Goal: Task Accomplishment & Management: Manage account settings

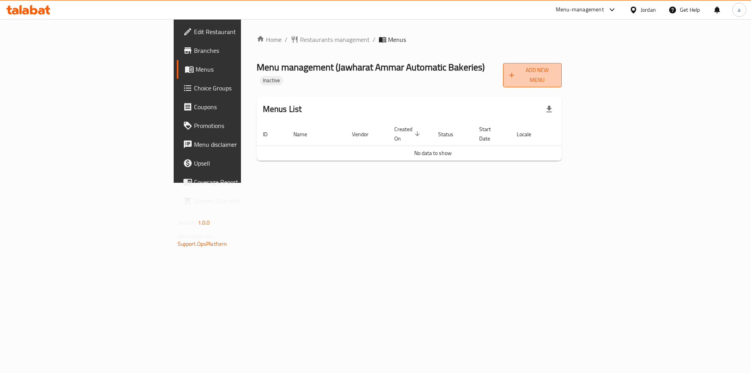
click at [562, 76] on button "Add New Menu" at bounding box center [532, 75] width 59 height 24
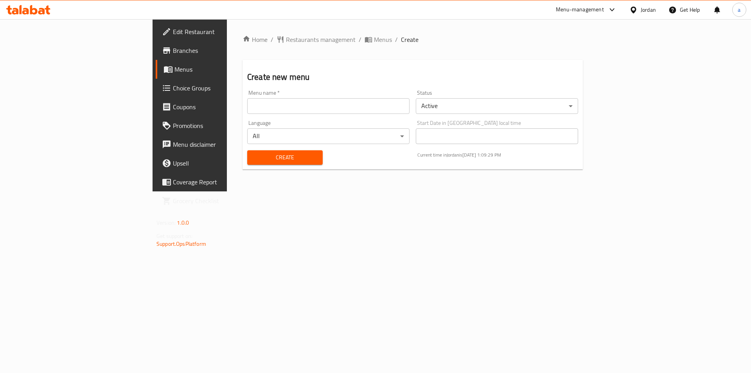
click at [247, 112] on input "text" at bounding box center [328, 106] width 162 height 16
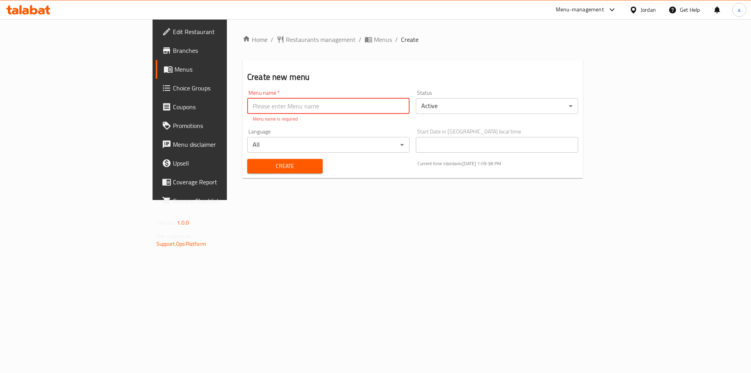
click at [247, 112] on input "text" at bounding box center [328, 106] width 162 height 16
paste input "Jawharat Ammar Automatic Bakeries - 342017499"
type input "Jawharat Ammar Automatic Bakeries - 342017499 ([DATE])"
click at [253, 166] on div "Create" at bounding box center [284, 166] width 85 height 24
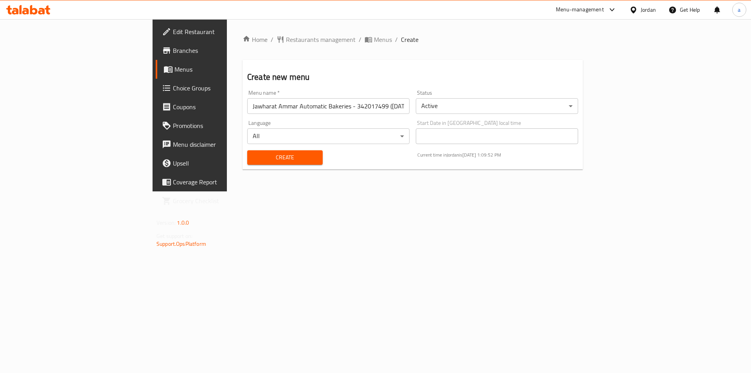
click at [253, 156] on span "Create" at bounding box center [284, 158] width 63 height 10
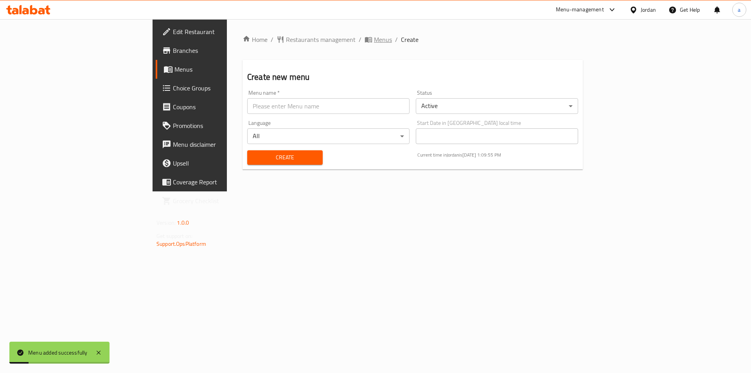
click at [374, 41] on span "Menus" at bounding box center [383, 39] width 18 height 9
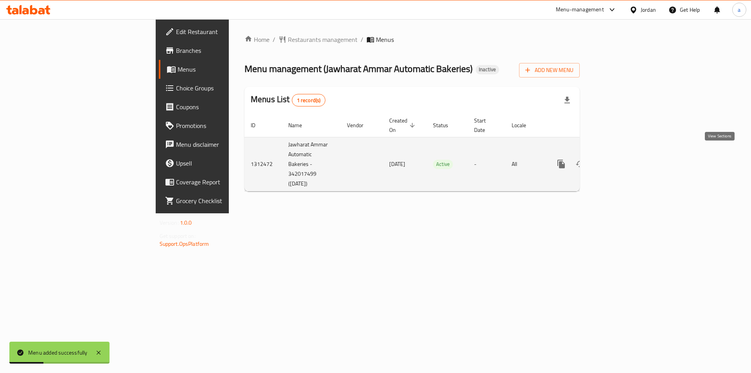
click at [627, 156] on link "enhanced table" at bounding box center [617, 163] width 19 height 19
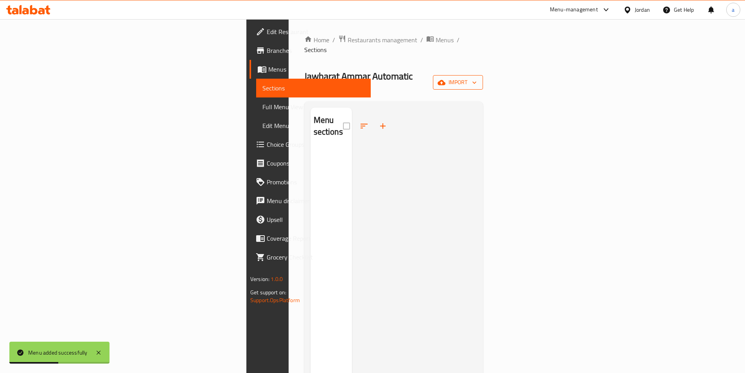
click at [477, 77] on span "import" at bounding box center [458, 82] width 38 height 10
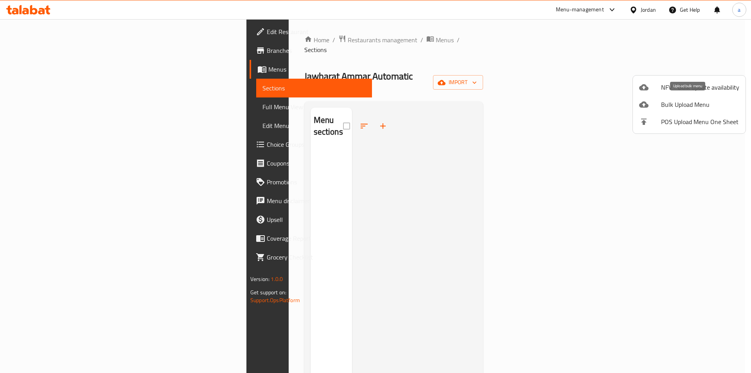
click at [710, 108] on span "Bulk Upload Menu" at bounding box center [700, 104] width 78 height 9
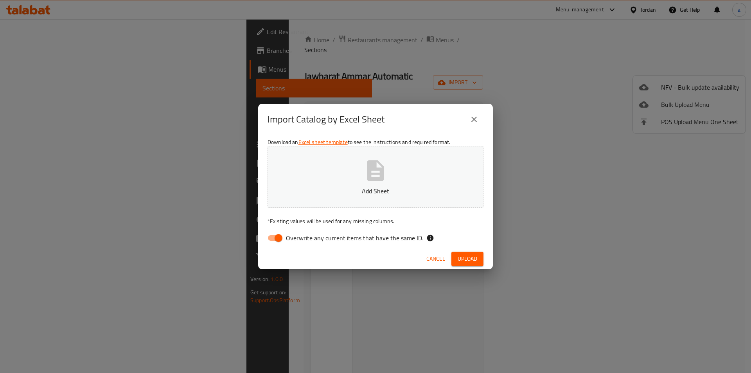
click at [282, 239] on input "Overwrite any current items that have the same ID." at bounding box center [278, 237] width 45 height 15
checkbox input "false"
click at [475, 260] on span "Upload" at bounding box center [468, 259] width 20 height 10
click at [379, 181] on icon "button" at bounding box center [375, 170] width 25 height 25
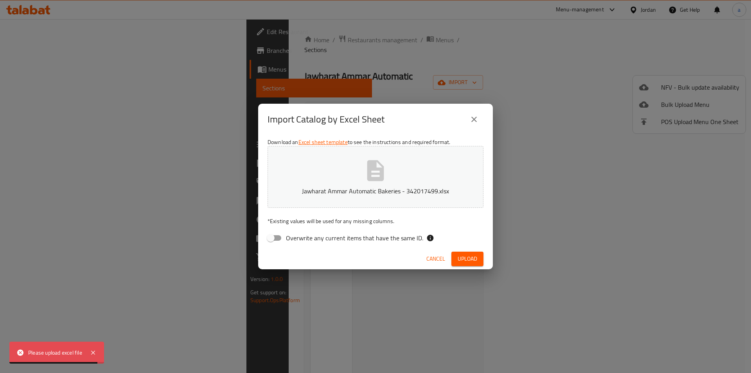
click at [468, 259] on span "Upload" at bounding box center [468, 259] width 20 height 10
click at [447, 264] on button "Cancel" at bounding box center [442, 258] width 25 height 14
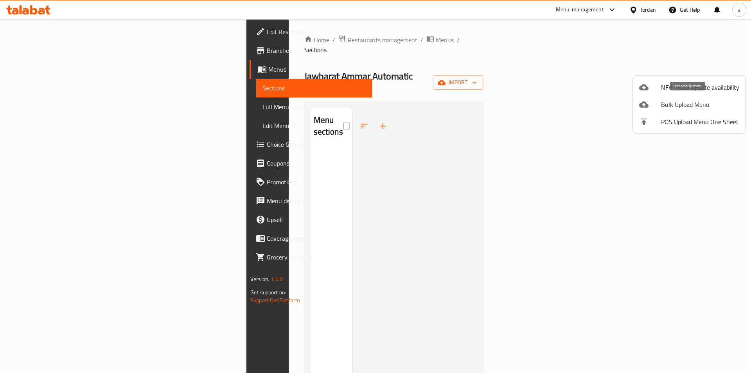
click at [689, 102] on span "Bulk Upload Menu" at bounding box center [700, 104] width 78 height 9
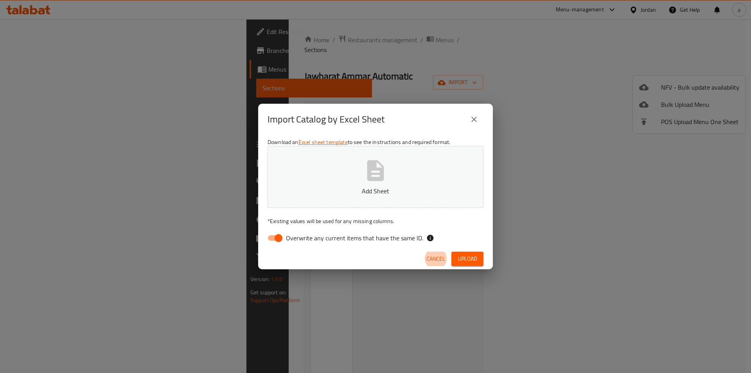
click at [282, 237] on input "Overwrite any current items that have the same ID." at bounding box center [278, 237] width 45 height 15
checkbox input "false"
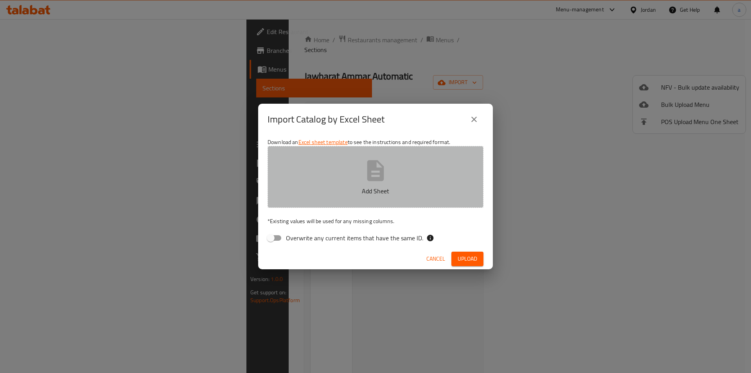
click at [340, 192] on p "Add Sheet" at bounding box center [376, 190] width 192 height 9
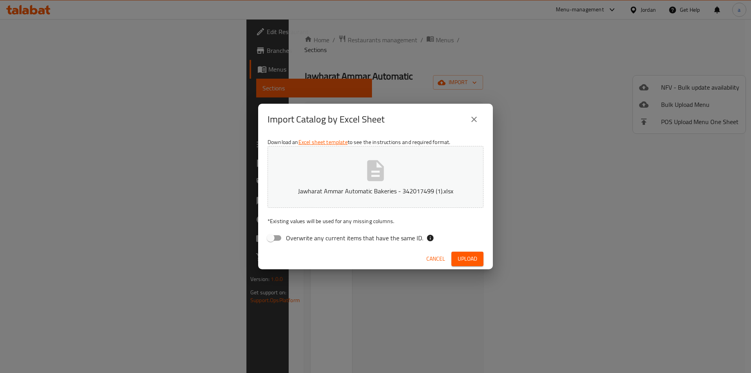
click at [468, 258] on span "Upload" at bounding box center [468, 259] width 20 height 10
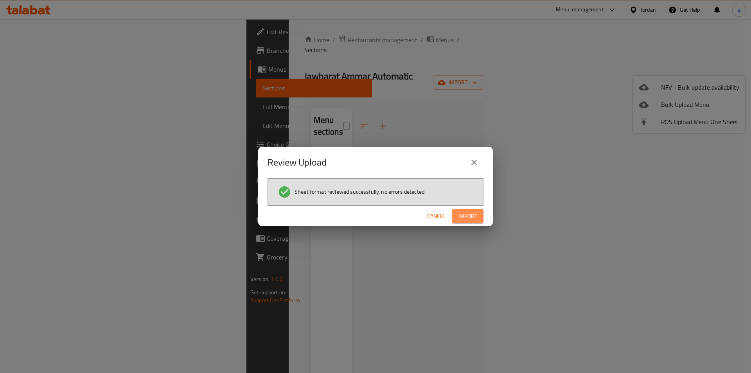
click at [459, 218] on span "Import" at bounding box center [467, 216] width 19 height 10
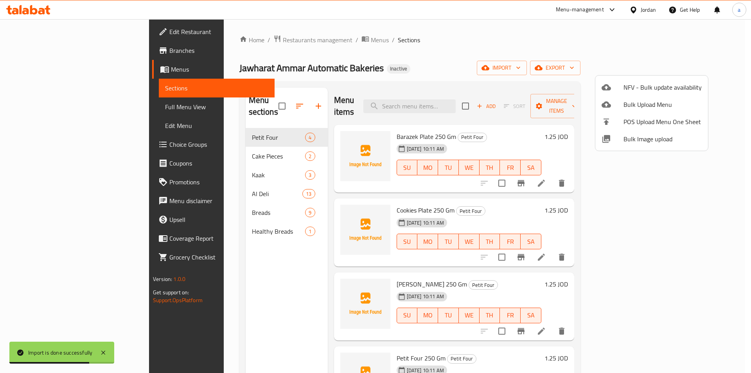
click at [59, 104] on div at bounding box center [375, 186] width 751 height 373
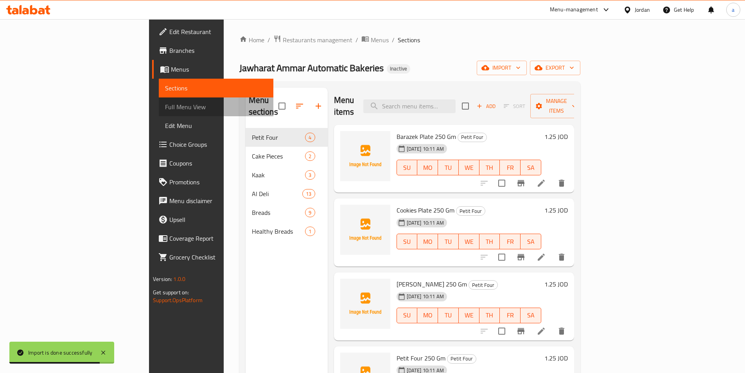
click at [165, 104] on span "Full Menu View" at bounding box center [216, 106] width 102 height 9
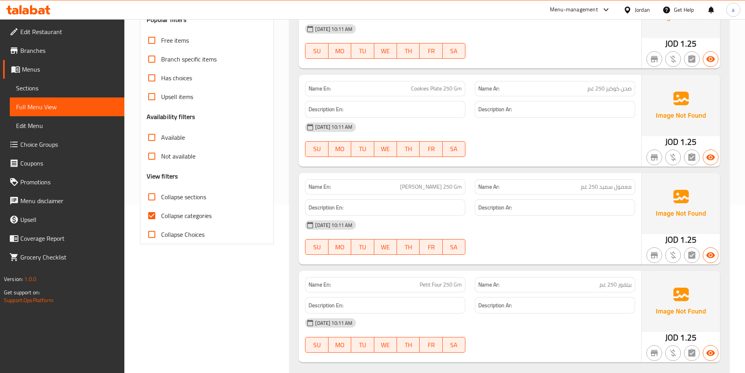
scroll to position [235, 0]
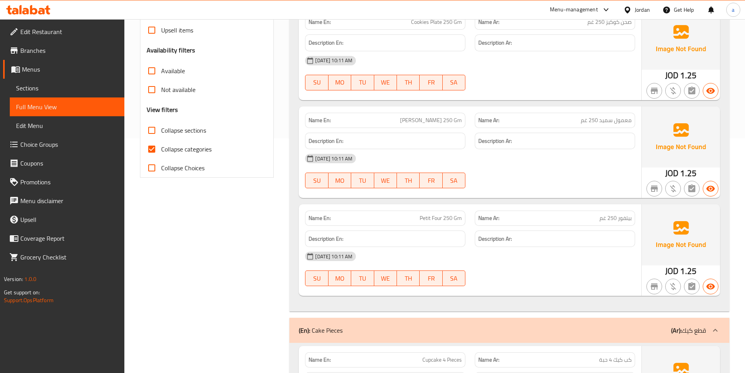
click at [154, 151] on input "Collapse categories" at bounding box center [151, 149] width 19 height 19
checkbox input "false"
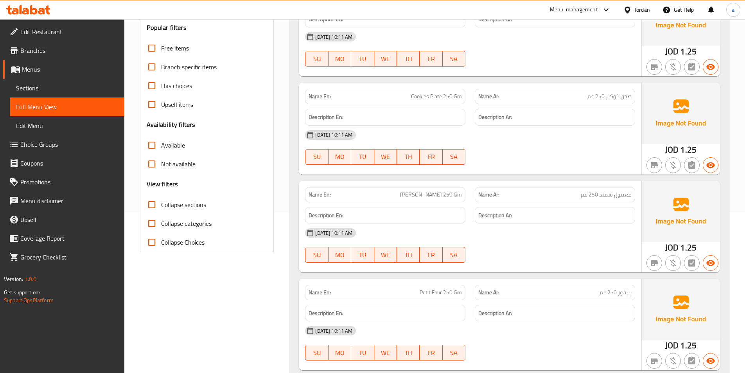
scroll to position [196, 0]
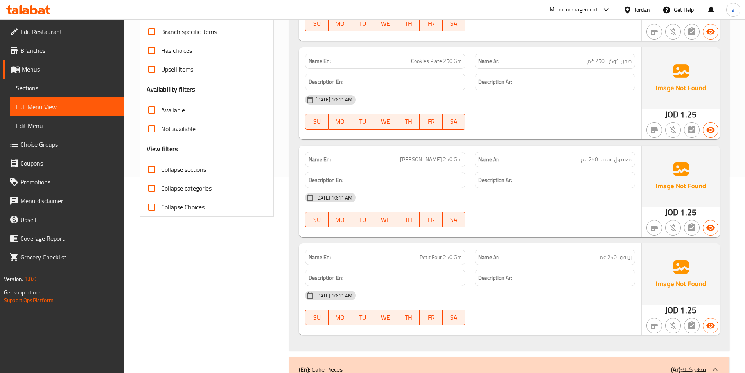
click at [408, 160] on span "[PERSON_NAME] 250 Gm" at bounding box center [431, 159] width 62 height 8
copy span "Semolina"
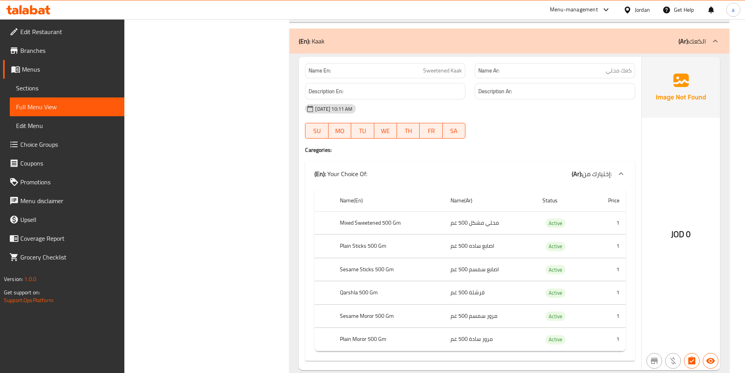
scroll to position [782, 0]
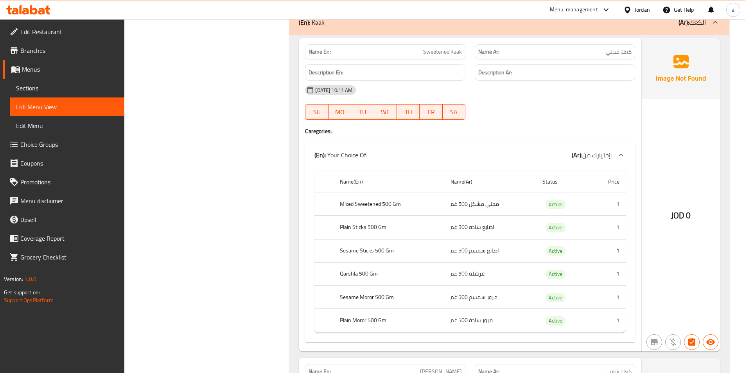
click at [472, 204] on td "محلي مشكل 500 غم" at bounding box center [490, 203] width 92 height 23
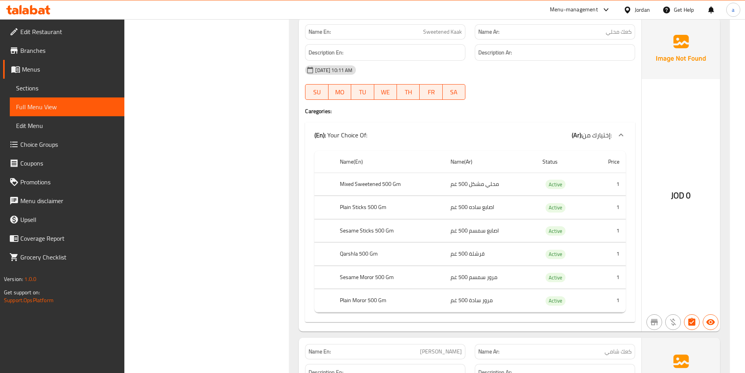
scroll to position [821, 0]
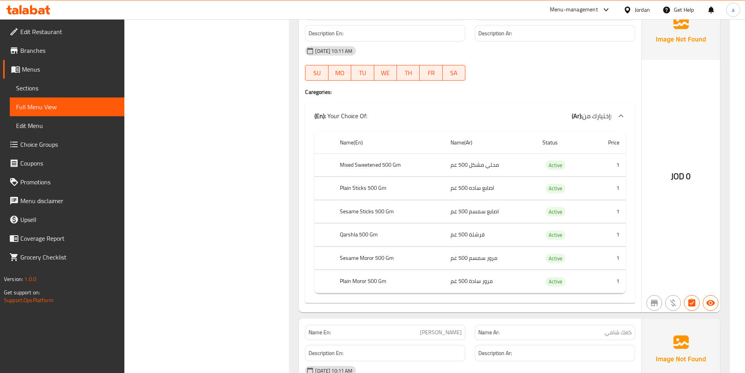
click at [391, 261] on th "Sesame Moror 500 Gm" at bounding box center [389, 257] width 111 height 23
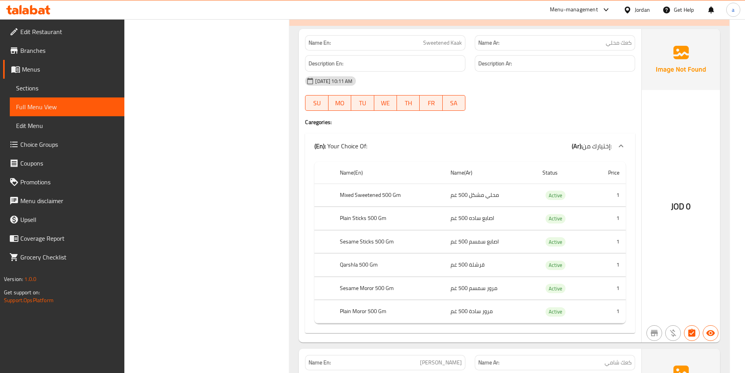
scroll to position [743, 0]
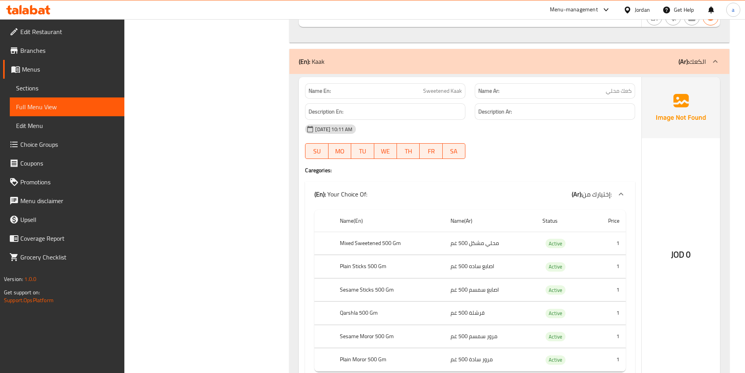
click at [659, 192] on div "JOD 0" at bounding box center [681, 233] width 78 height 313
click at [65, 84] on span "Sections" at bounding box center [67, 87] width 102 height 9
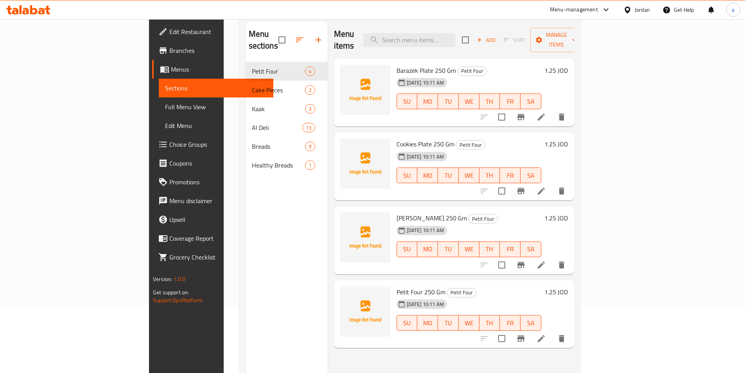
scroll to position [31, 0]
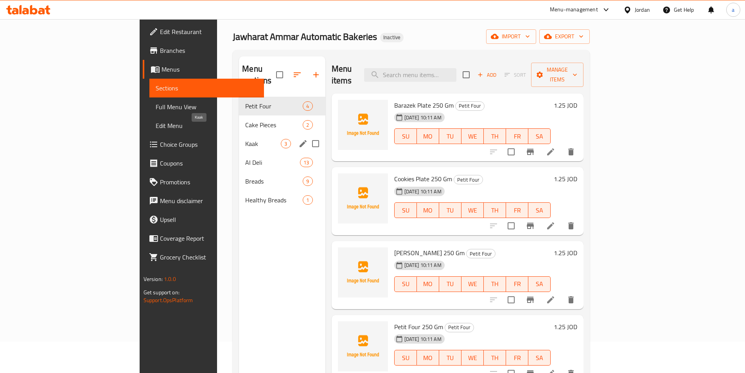
click at [245, 139] on span "Kaak" at bounding box center [263, 143] width 36 height 9
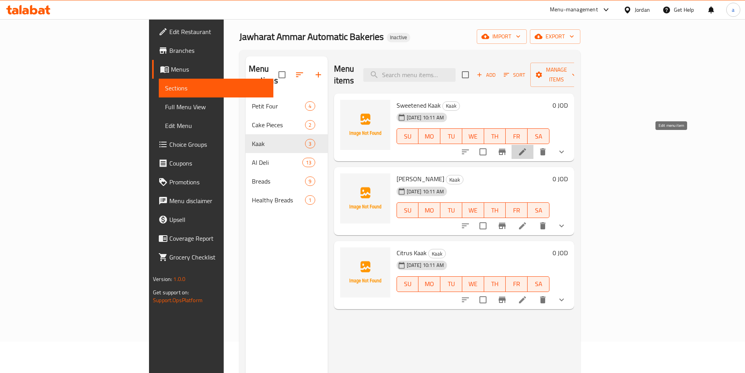
click at [527, 147] on icon at bounding box center [522, 151] width 9 height 9
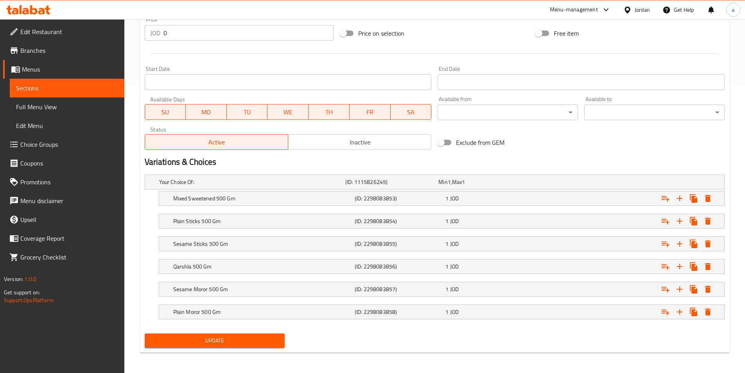
scroll to position [288, 0]
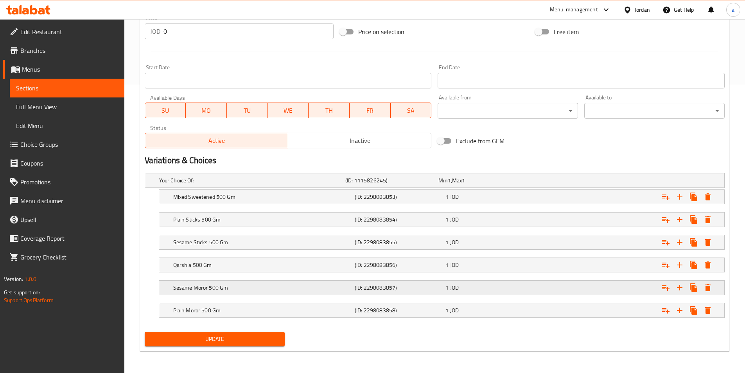
click at [275, 287] on h5 "Sesame Moror 500 Gm" at bounding box center [262, 288] width 178 height 8
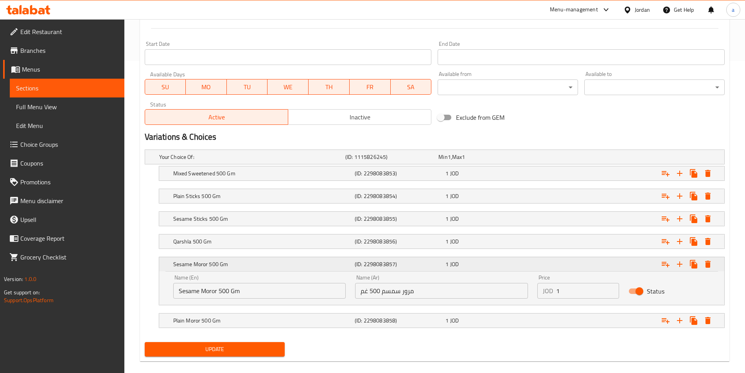
scroll to position [322, 0]
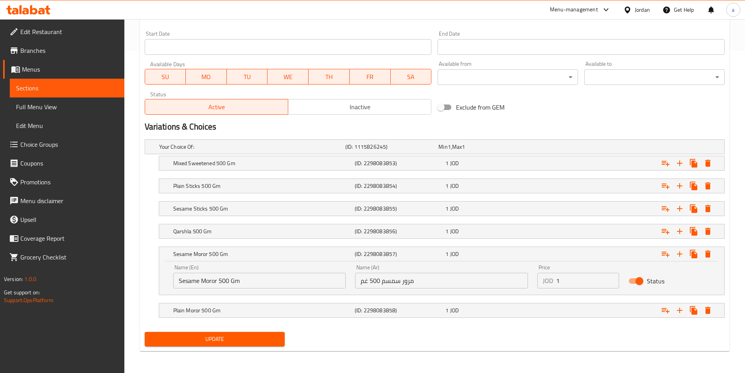
click at [207, 283] on input "Sesame Moror 500 Gm" at bounding box center [259, 281] width 173 height 16
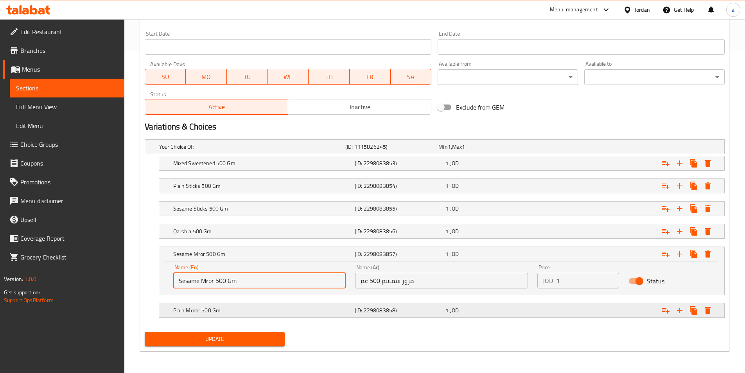
type input "Sesame Mror 500 Gm"
click at [237, 307] on h5 "Plain Moror 500 Gm" at bounding box center [262, 310] width 178 height 8
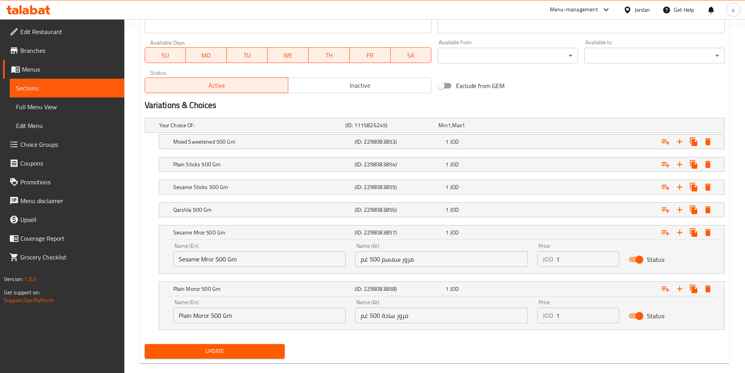
scroll to position [356, 0]
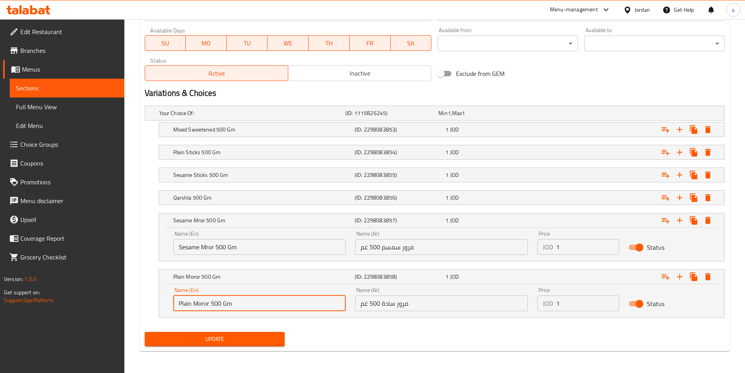
click at [199, 305] on input "Plain Moror 500 Gm" at bounding box center [259, 303] width 173 height 16
type input "Plain Mror 500 Gm"
click at [258, 340] on span "Update" at bounding box center [215, 339] width 128 height 10
drag, startPoint x: 37, startPoint y: 112, endPoint x: 51, endPoint y: 104, distance: 15.6
click at [37, 111] on span "Full Menu View" at bounding box center [67, 106] width 102 height 9
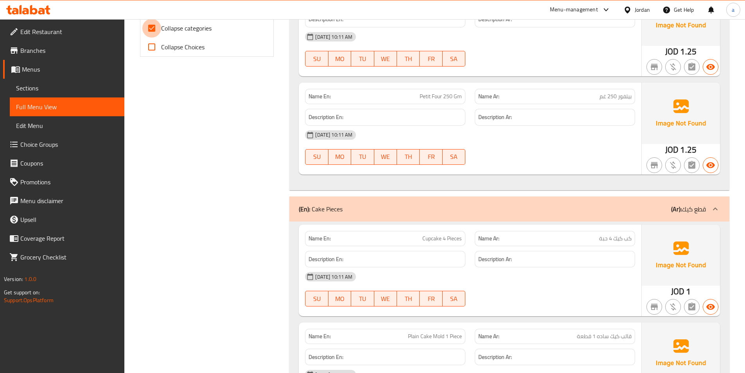
click at [145, 25] on input "Collapse categories" at bounding box center [151, 28] width 19 height 19
checkbox input "false"
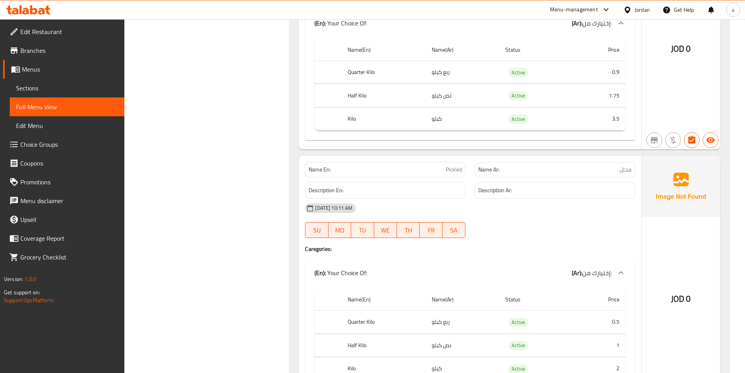
scroll to position [4110, 0]
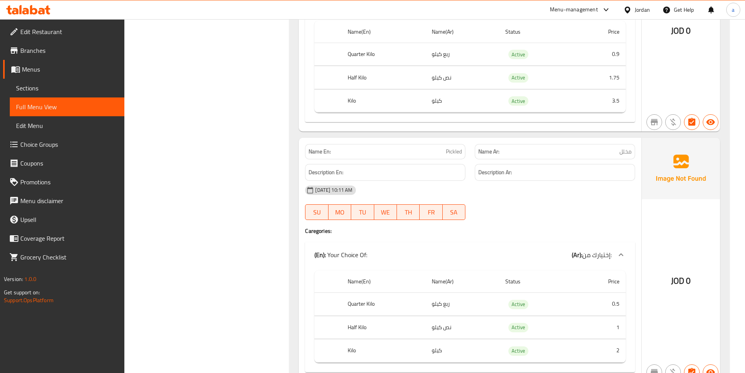
click at [462, 150] on span "Pickled" at bounding box center [454, 151] width 16 height 8
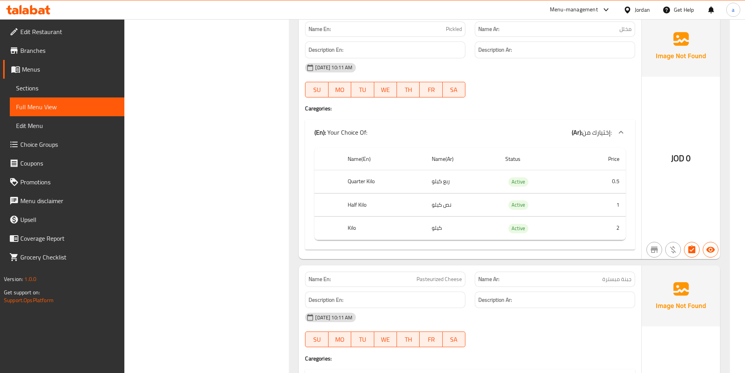
scroll to position [4228, 0]
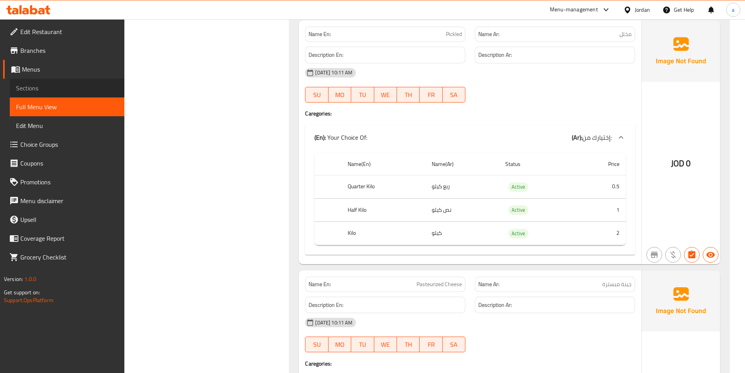
click at [49, 90] on span "Sections" at bounding box center [67, 87] width 102 height 9
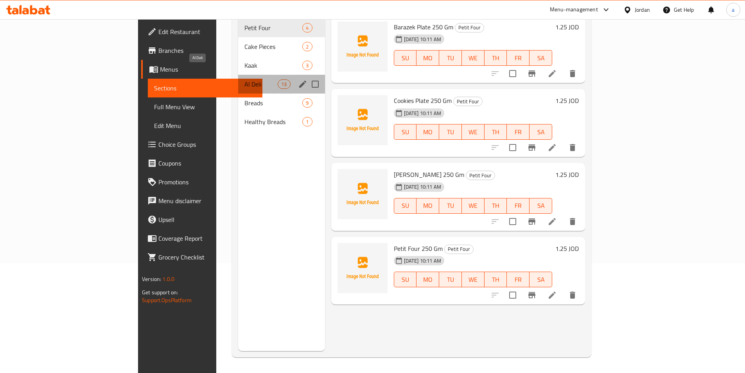
click at [244, 79] on span "Al Deli" at bounding box center [260, 83] width 33 height 9
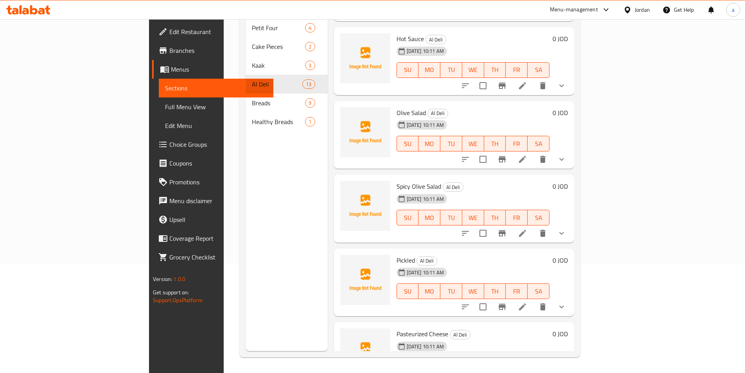
scroll to position [508, 0]
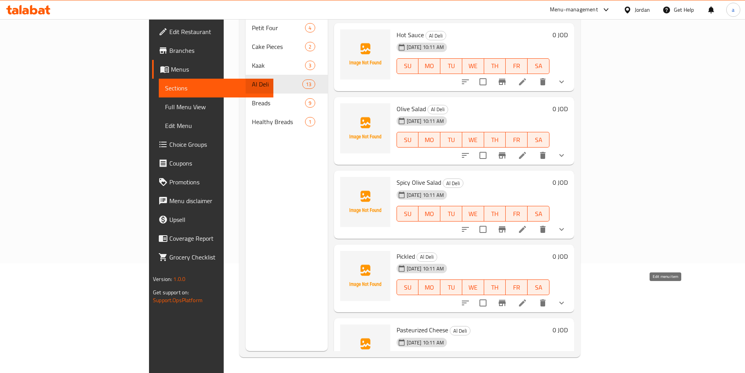
click at [526, 299] on icon at bounding box center [522, 302] width 7 height 7
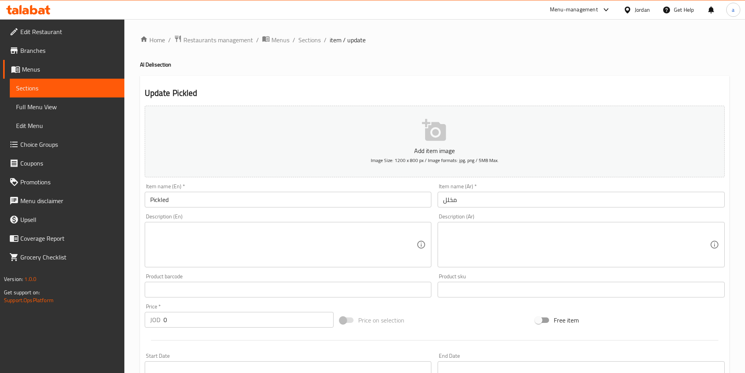
click at [242, 205] on input "Pickled" at bounding box center [288, 200] width 287 height 16
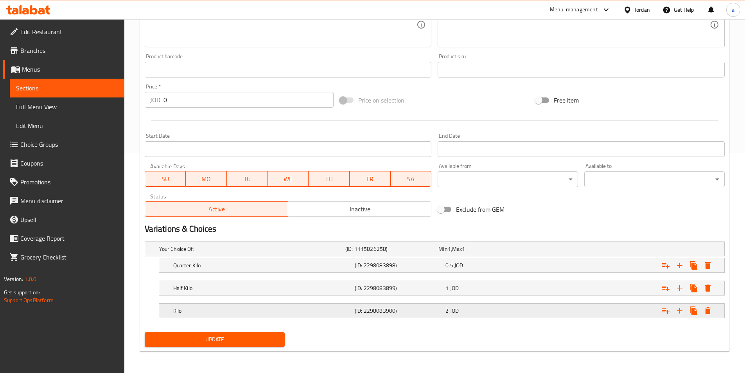
scroll to position [220, 0]
type input "Pickle"
click at [238, 334] on span "Update" at bounding box center [215, 339] width 128 height 10
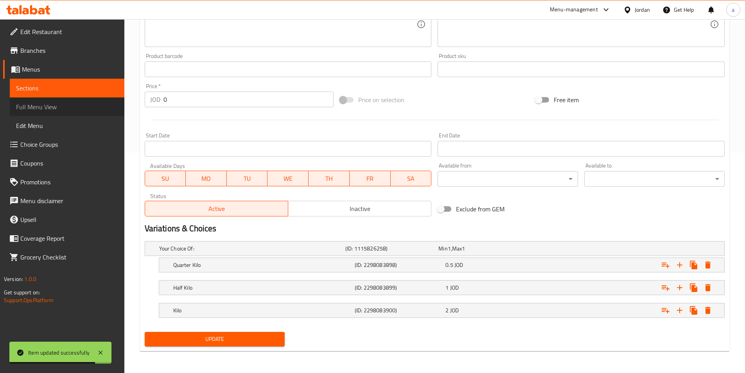
click at [51, 109] on span "Full Menu View" at bounding box center [67, 106] width 102 height 9
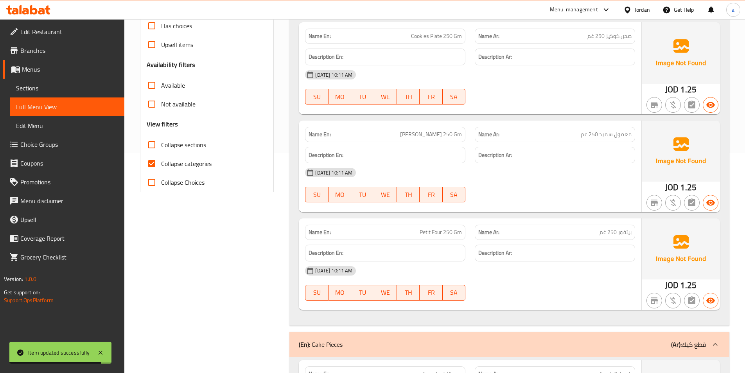
click at [181, 171] on label "Collapse categories" at bounding box center [176, 163] width 69 height 19
click at [161, 171] on input "Collapse categories" at bounding box center [151, 163] width 19 height 19
checkbox input "false"
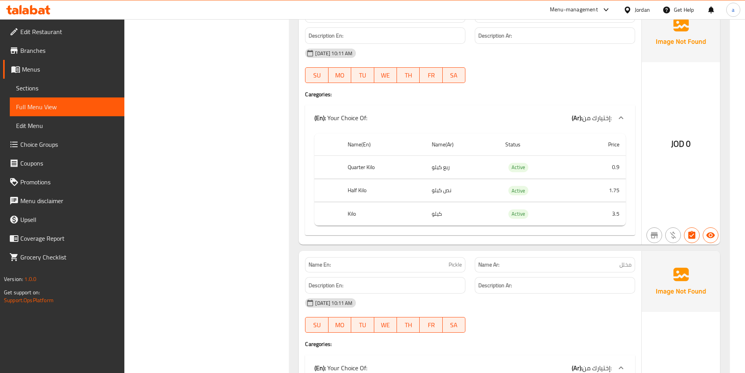
scroll to position [3917, 0]
